Goal: Navigation & Orientation: Find specific page/section

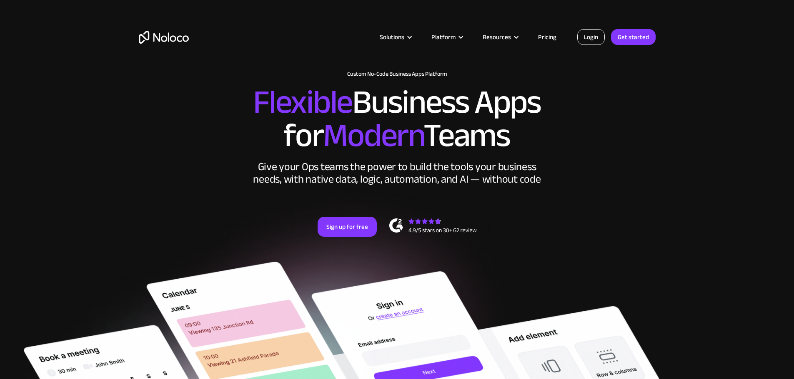
click at [593, 35] on link "Login" at bounding box center [590, 37] width 27 height 16
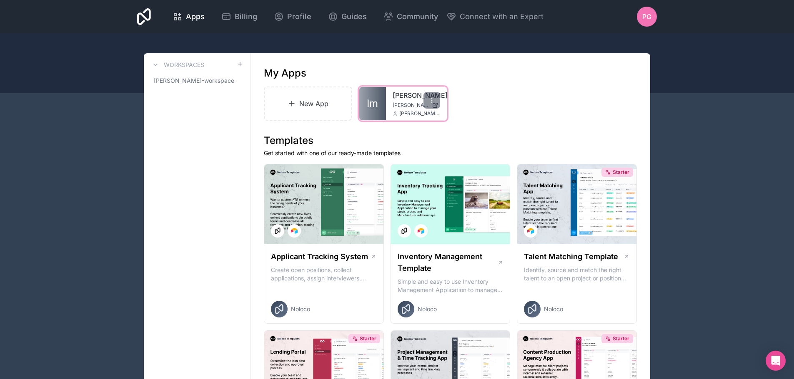
click at [408, 104] on span "[PERSON_NAME][DOMAIN_NAME]" at bounding box center [410, 105] width 36 height 7
click at [214, 81] on span "[PERSON_NAME]-workspace" at bounding box center [192, 81] width 76 height 8
click at [430, 100] on icon at bounding box center [431, 100] width 7 height 7
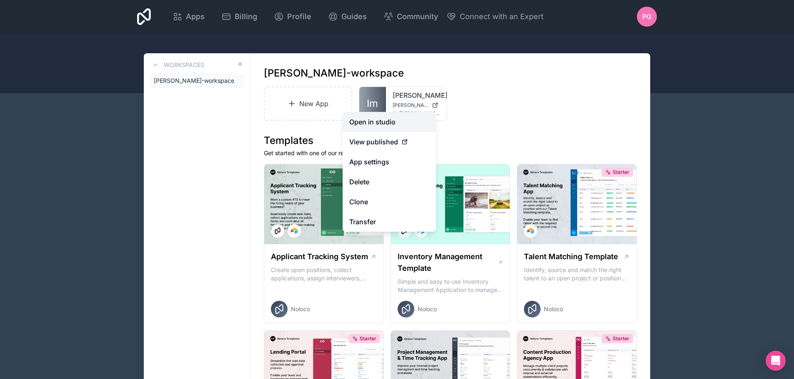
click at [393, 122] on link "Open in studio" at bounding box center [388, 122] width 93 height 20
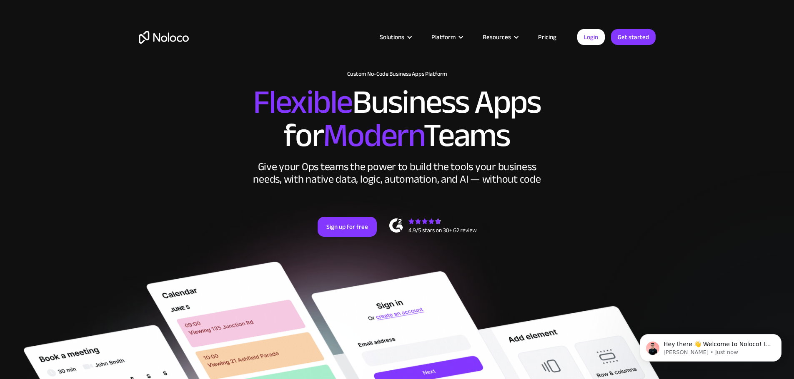
click at [545, 34] on link "Pricing" at bounding box center [546, 37] width 39 height 11
